Goal: Task Accomplishment & Management: Complete application form

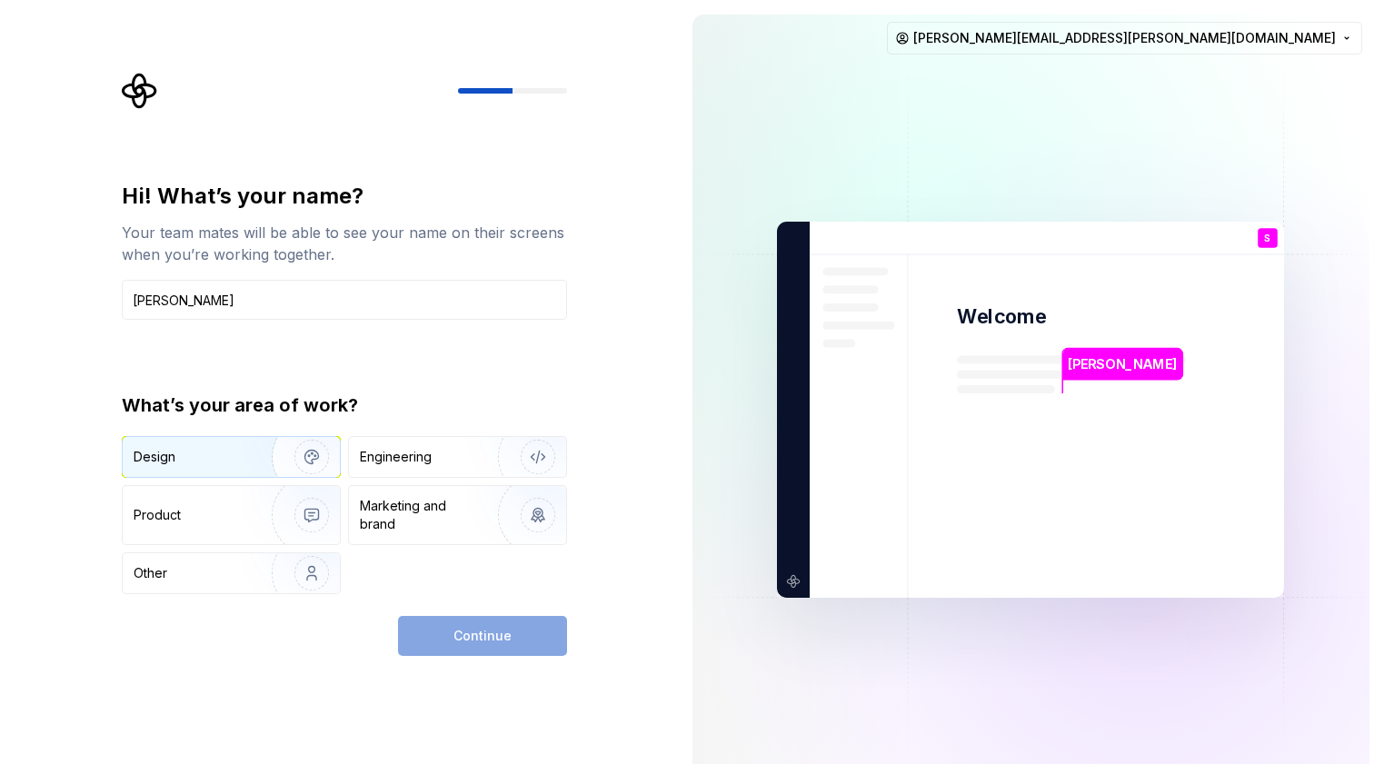
type input "[PERSON_NAME]"
click at [252, 445] on img "button" at bounding box center [300, 457] width 116 height 122
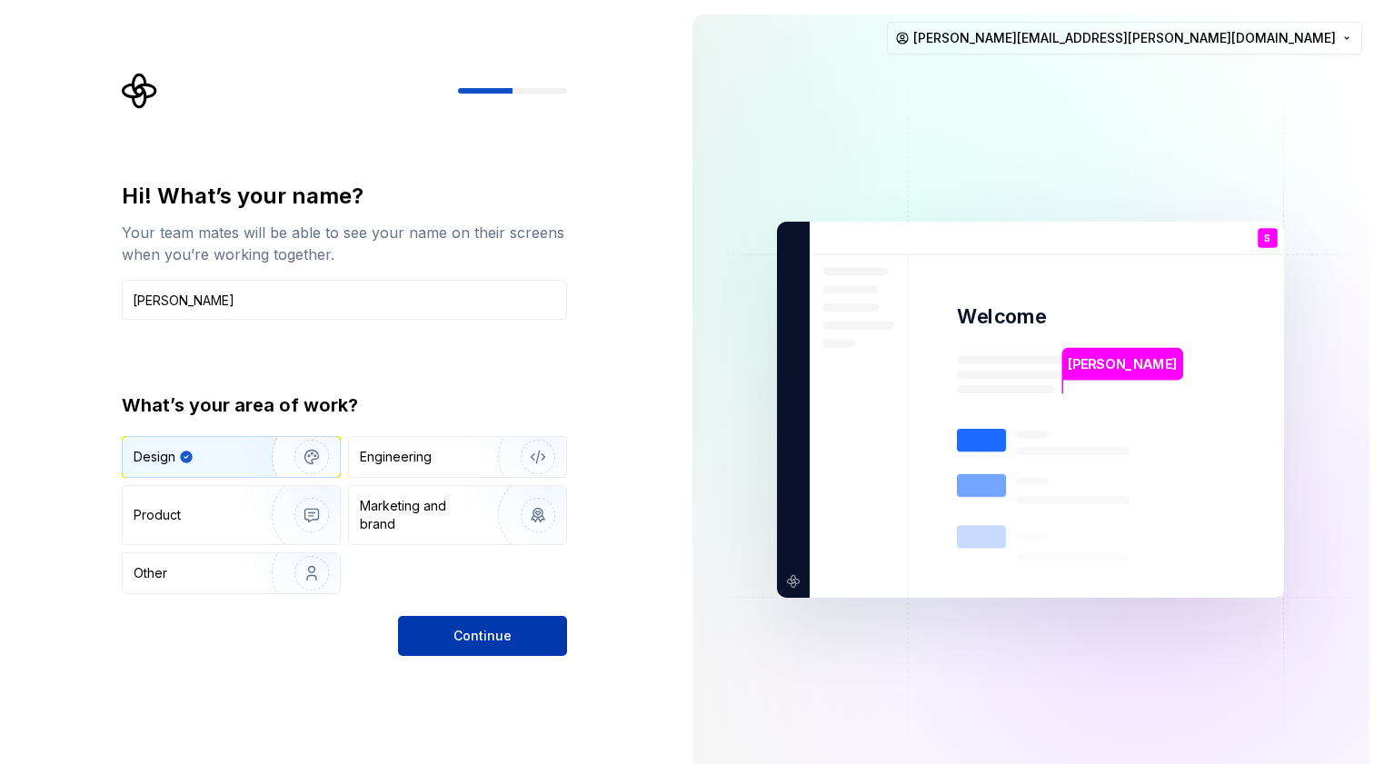
click at [447, 625] on button "Continue" at bounding box center [482, 636] width 169 height 40
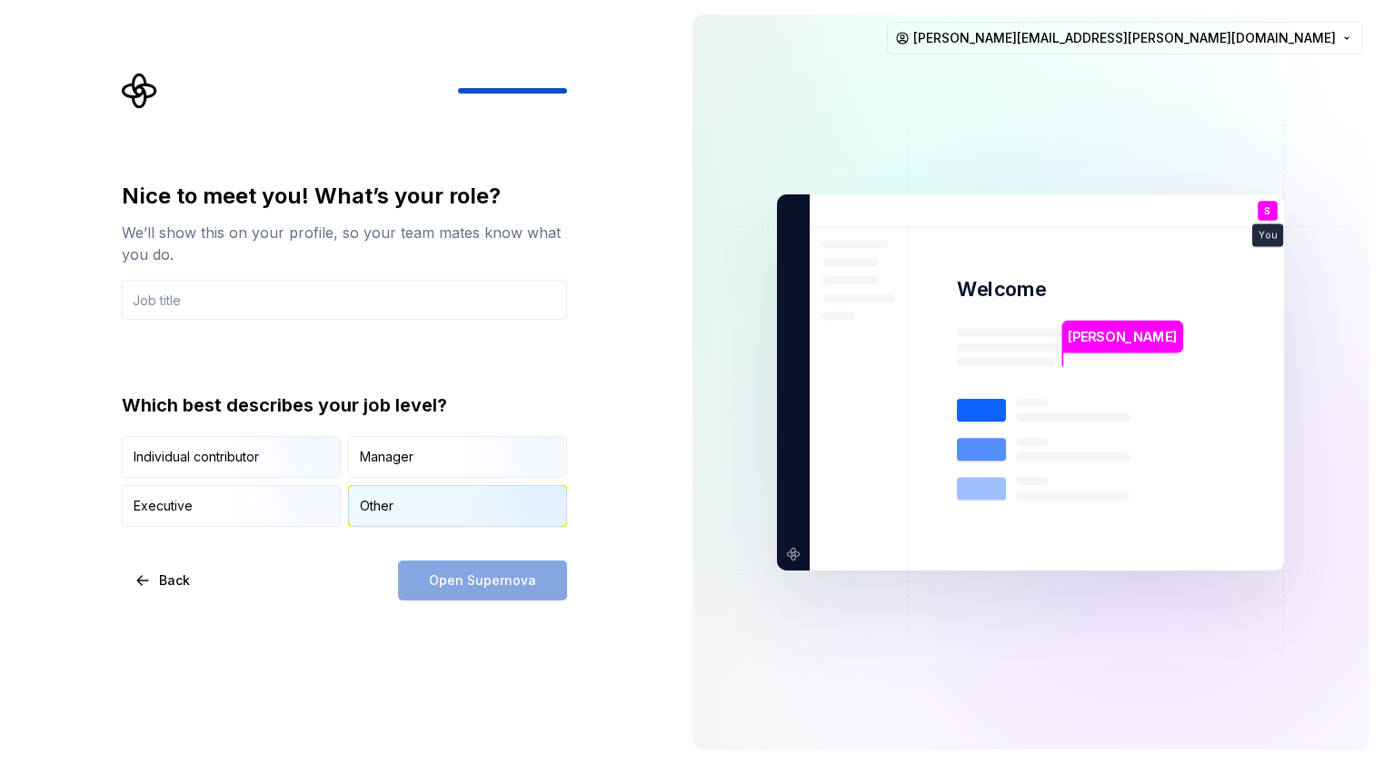
click at [385, 501] on div "Other" at bounding box center [377, 506] width 34 height 18
click at [174, 568] on button "Back" at bounding box center [164, 581] width 84 height 40
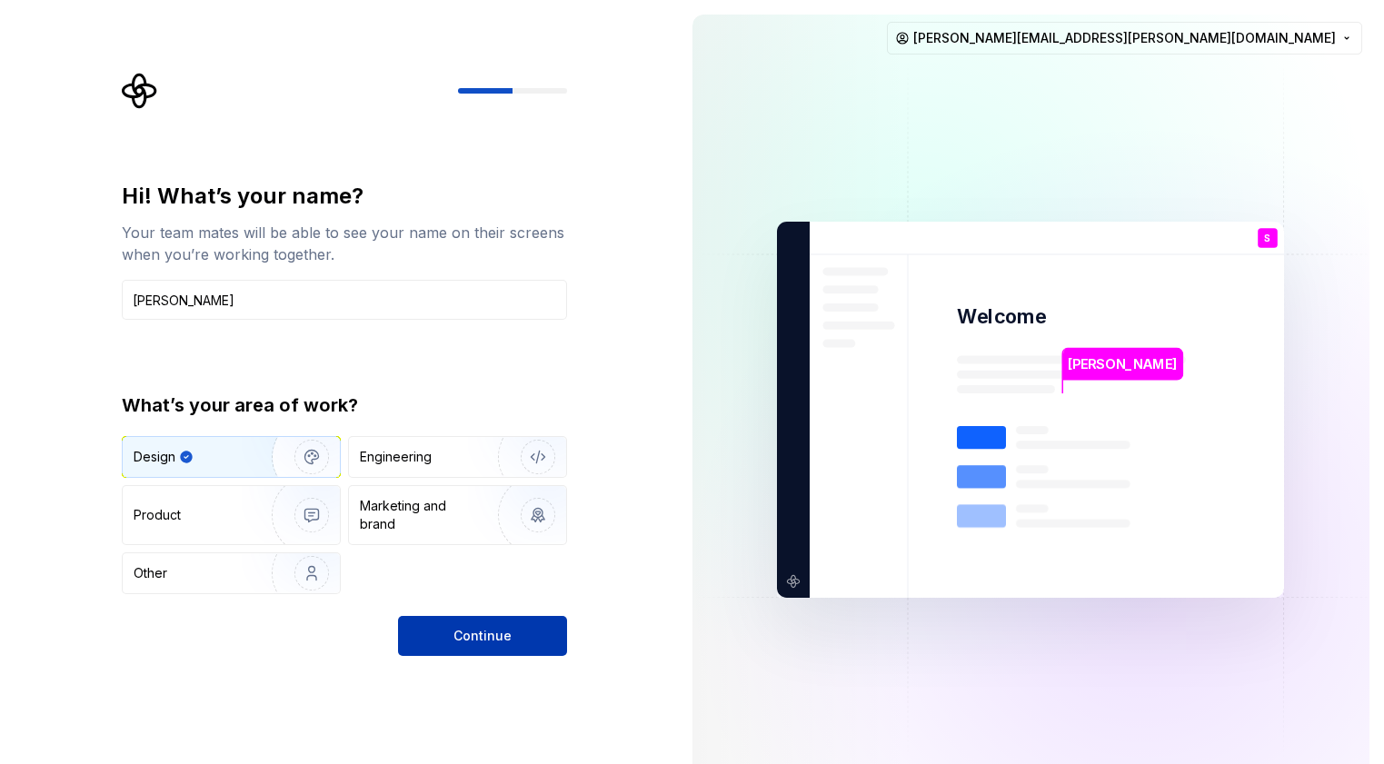
click at [478, 637] on span "Continue" at bounding box center [482, 636] width 58 height 18
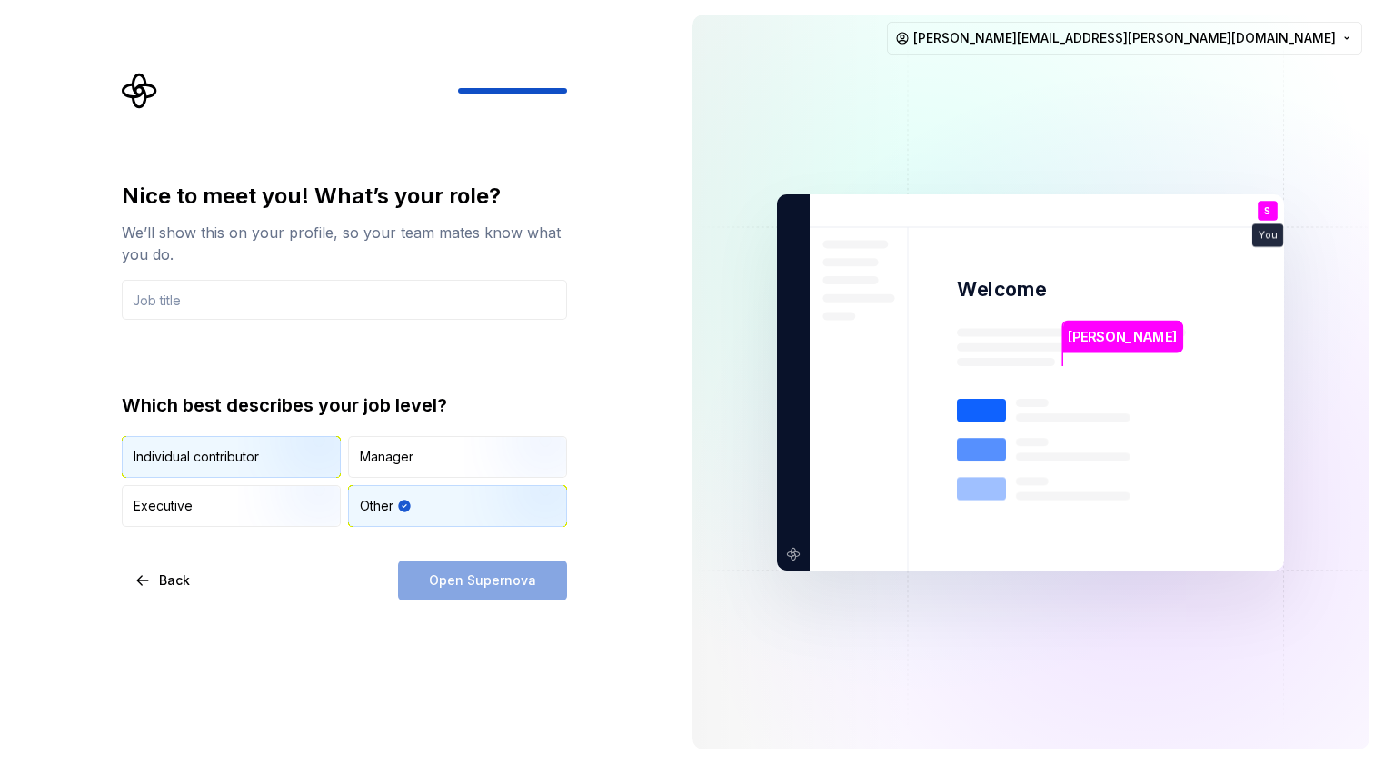
click at [251, 464] on img "button" at bounding box center [296, 480] width 116 height 122
type button "IndividualContributor"
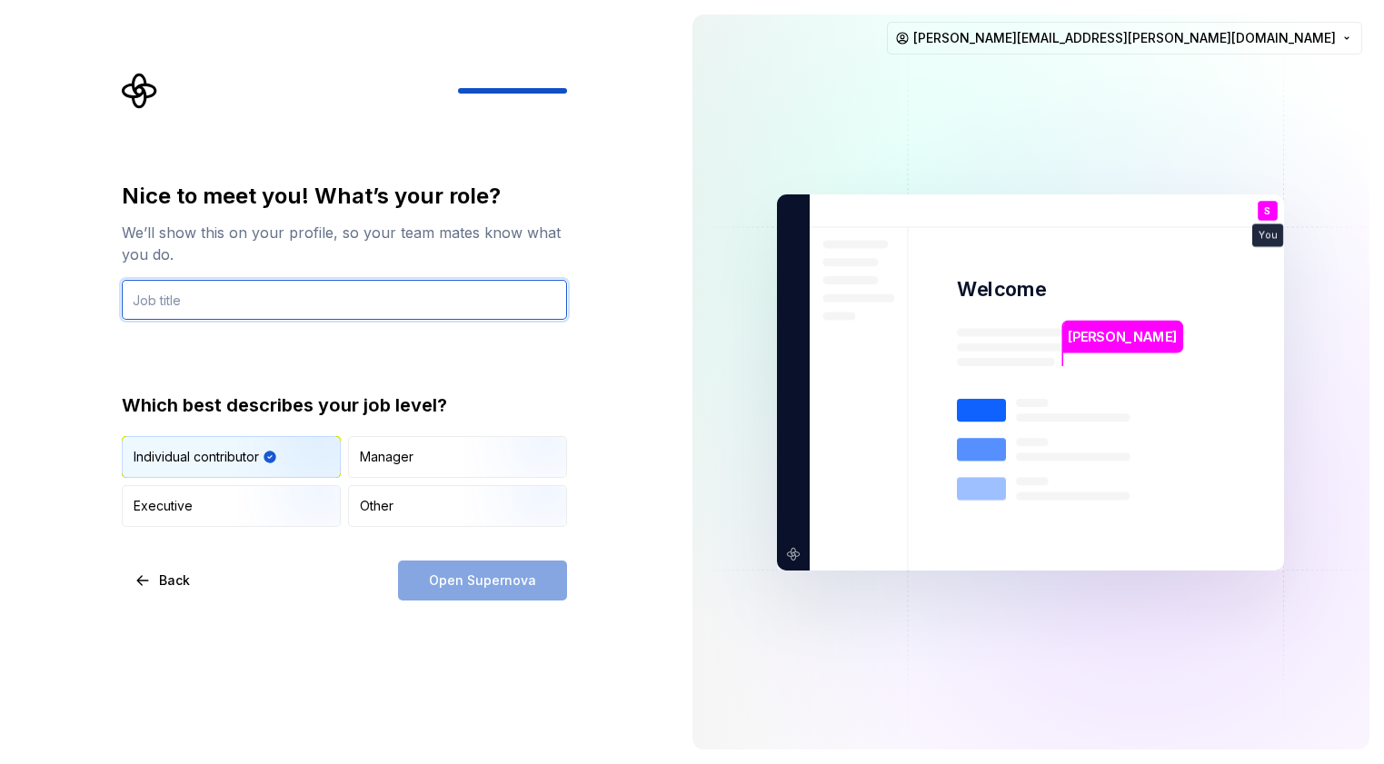
click at [260, 300] on input "text" at bounding box center [344, 300] width 445 height 40
type input "Senior Designer"
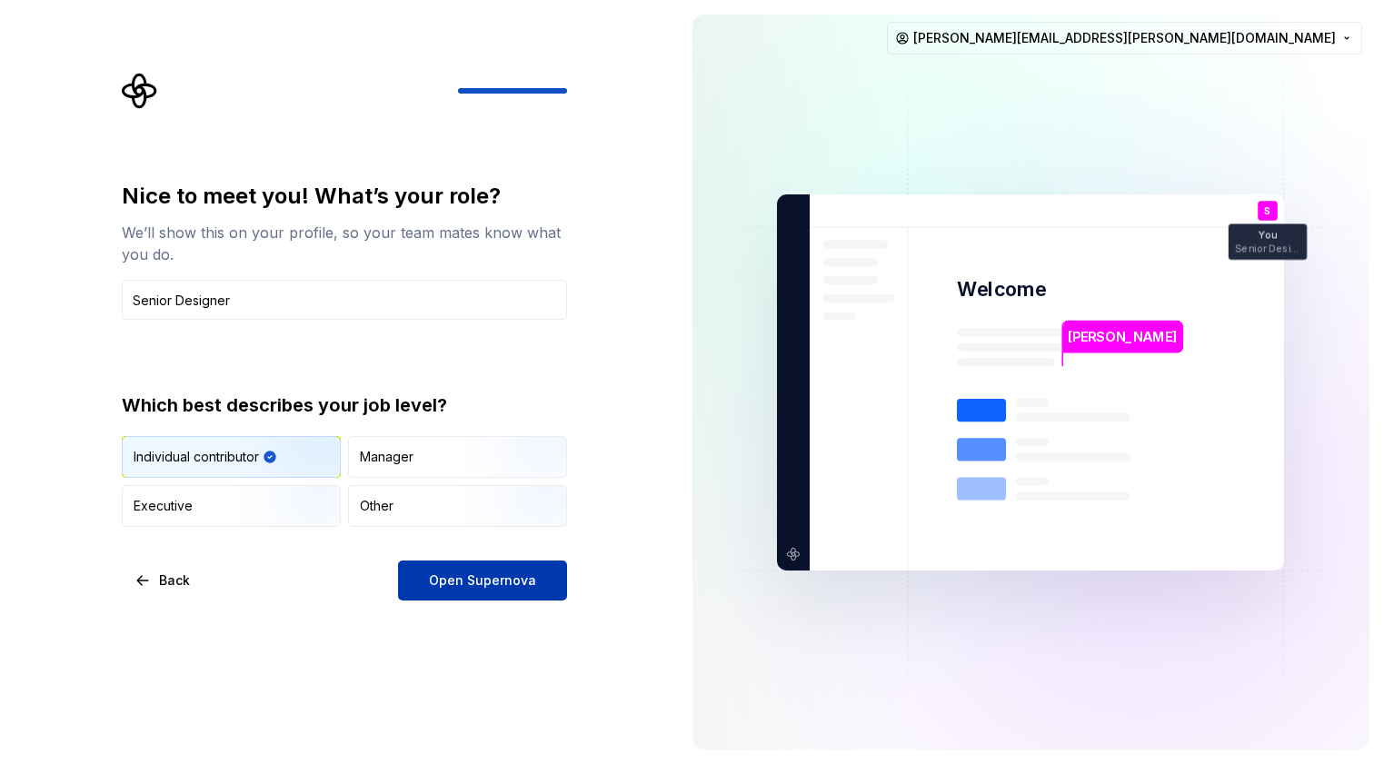
click at [440, 578] on span "Open Supernova" at bounding box center [482, 580] width 107 height 18
